Goal: Transaction & Acquisition: Purchase product/service

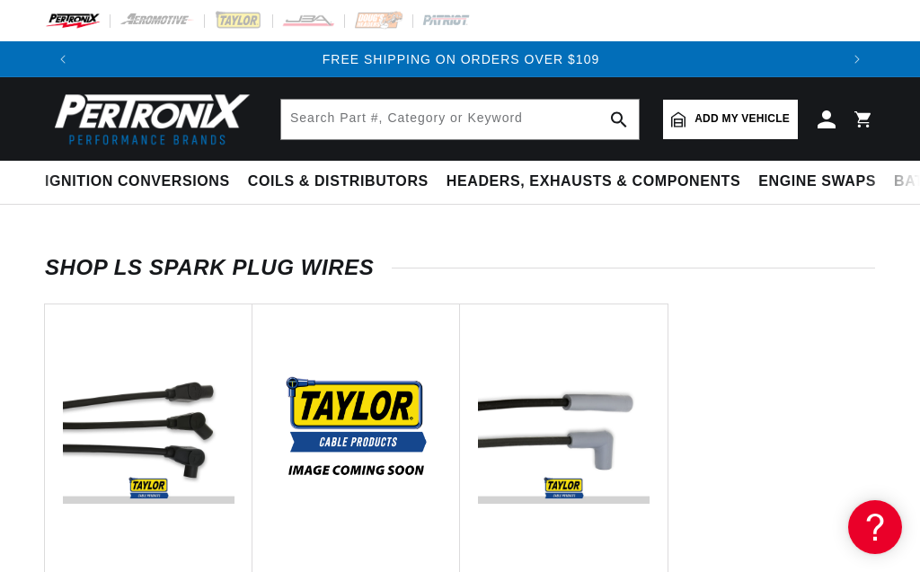
scroll to position [0, 1516]
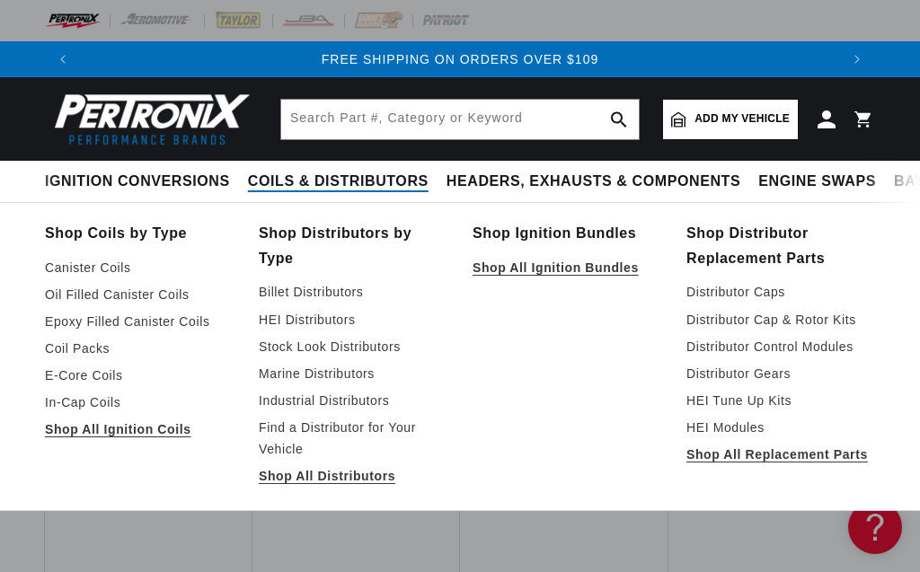
click at [282, 184] on span "Coils & Distributors" at bounding box center [338, 181] width 181 height 19
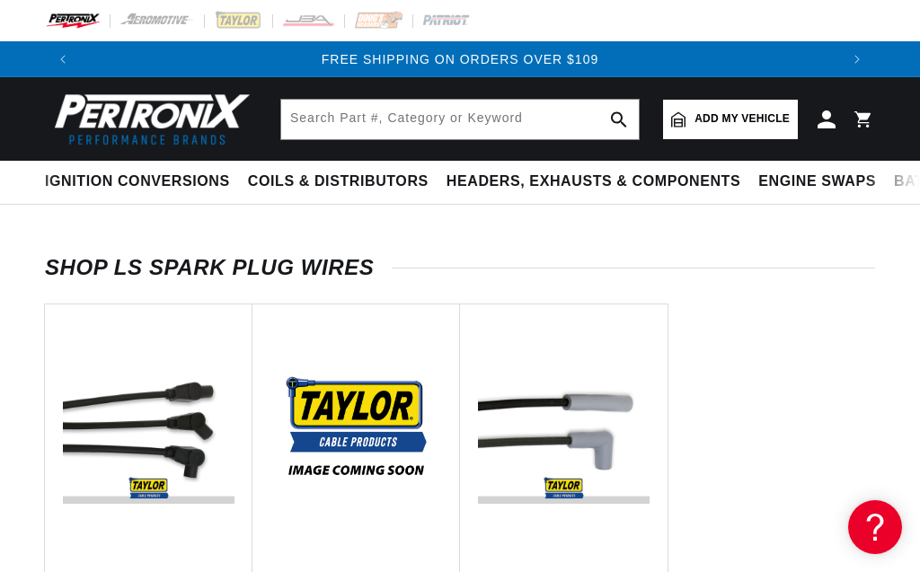
click at [20, 260] on div "Shop LS Spark Plug Wires Shop LS Spark Plug Wires Vendor: 8mm Spiro Pro LS Univ…" at bounding box center [460, 481] width 920 height 444
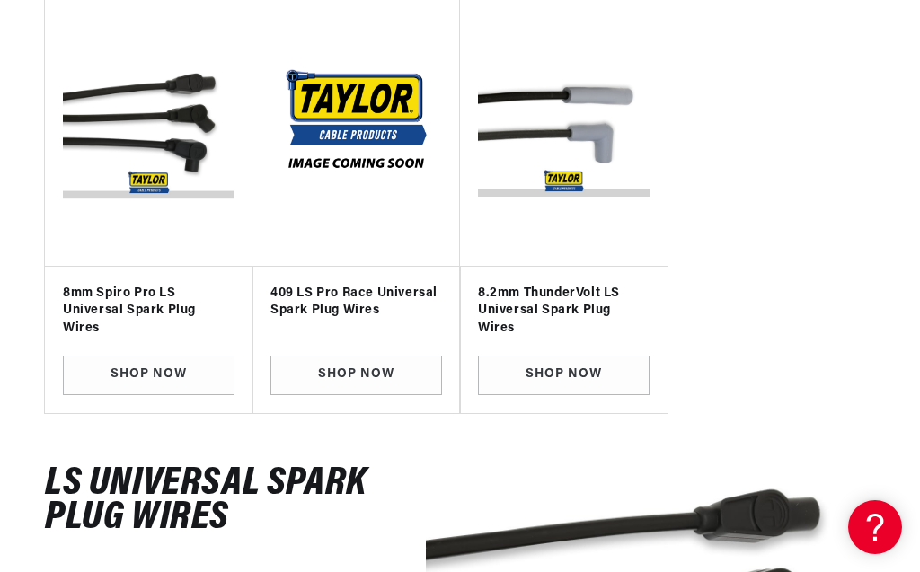
click at [95, 313] on h3 "8mm Spiro Pro LS Universal Spark Plug Wires" at bounding box center [149, 311] width 172 height 53
click at [139, 127] on img "Slider" at bounding box center [148, 132] width 177 height 240
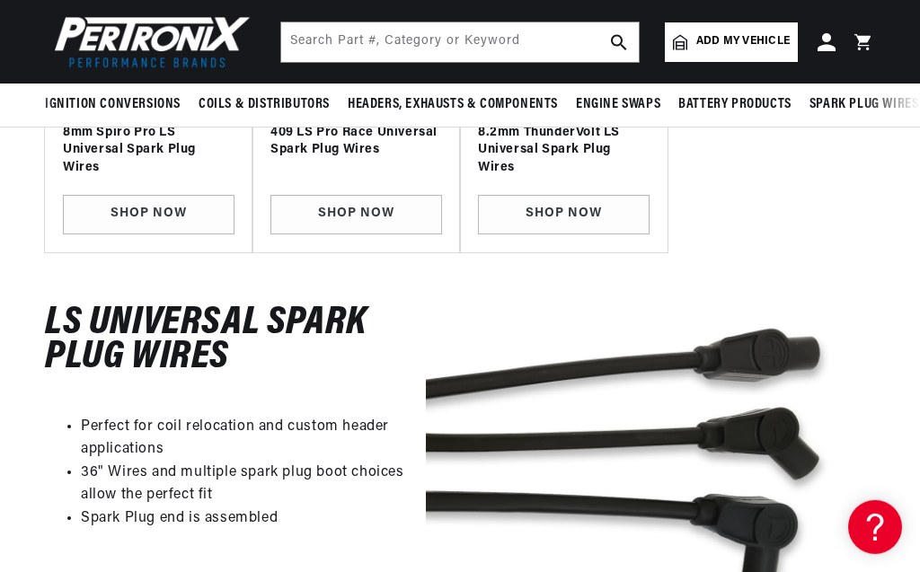
scroll to position [410, 0]
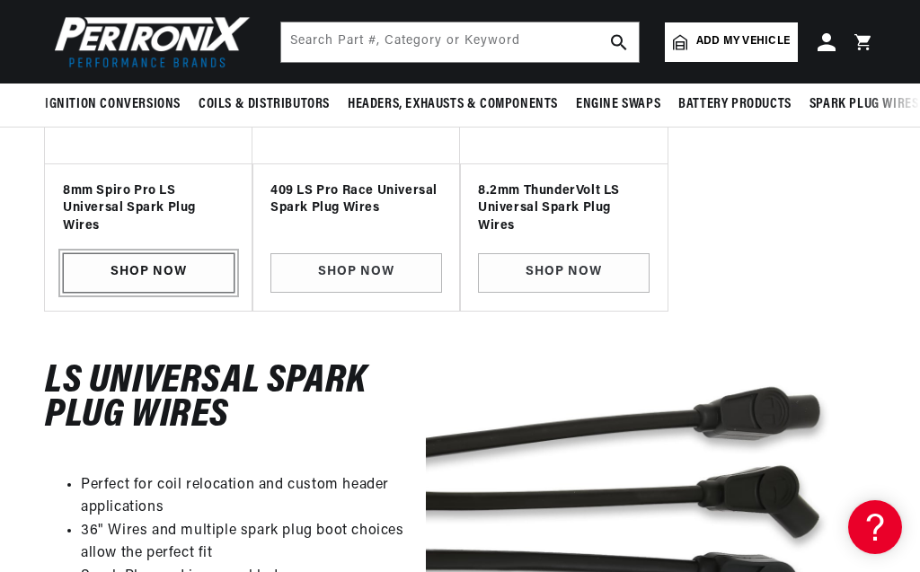
click at [132, 274] on link "SHOP NOW" at bounding box center [149, 273] width 172 height 40
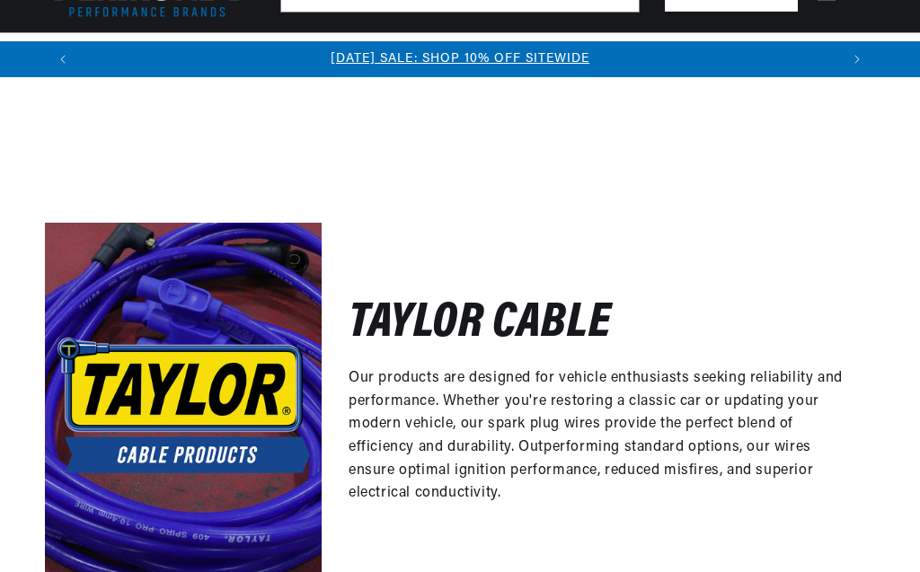
scroll to position [102, 0]
